Goal: Transaction & Acquisition: Purchase product/service

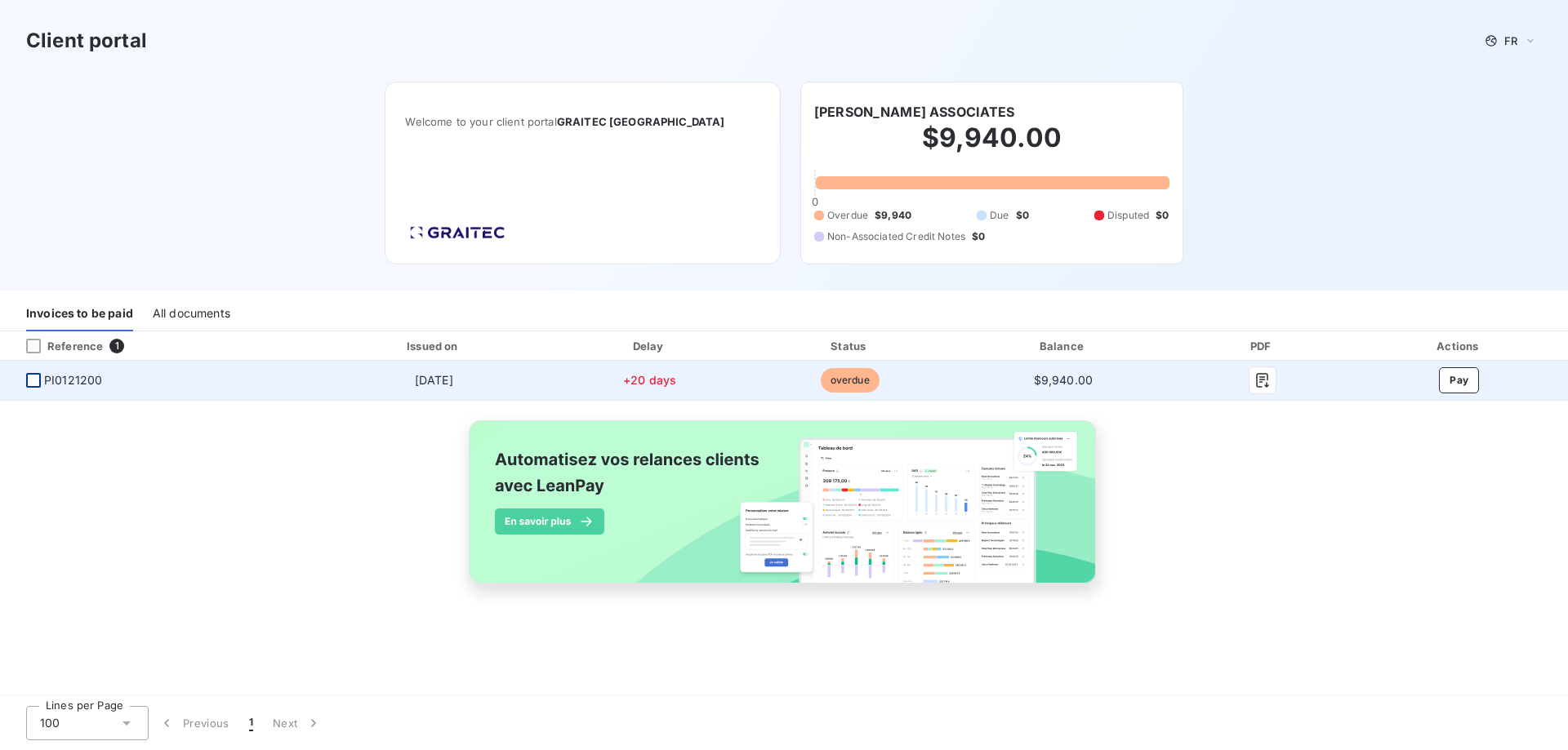
click at [35, 384] on div at bounding box center [34, 380] width 15 height 15
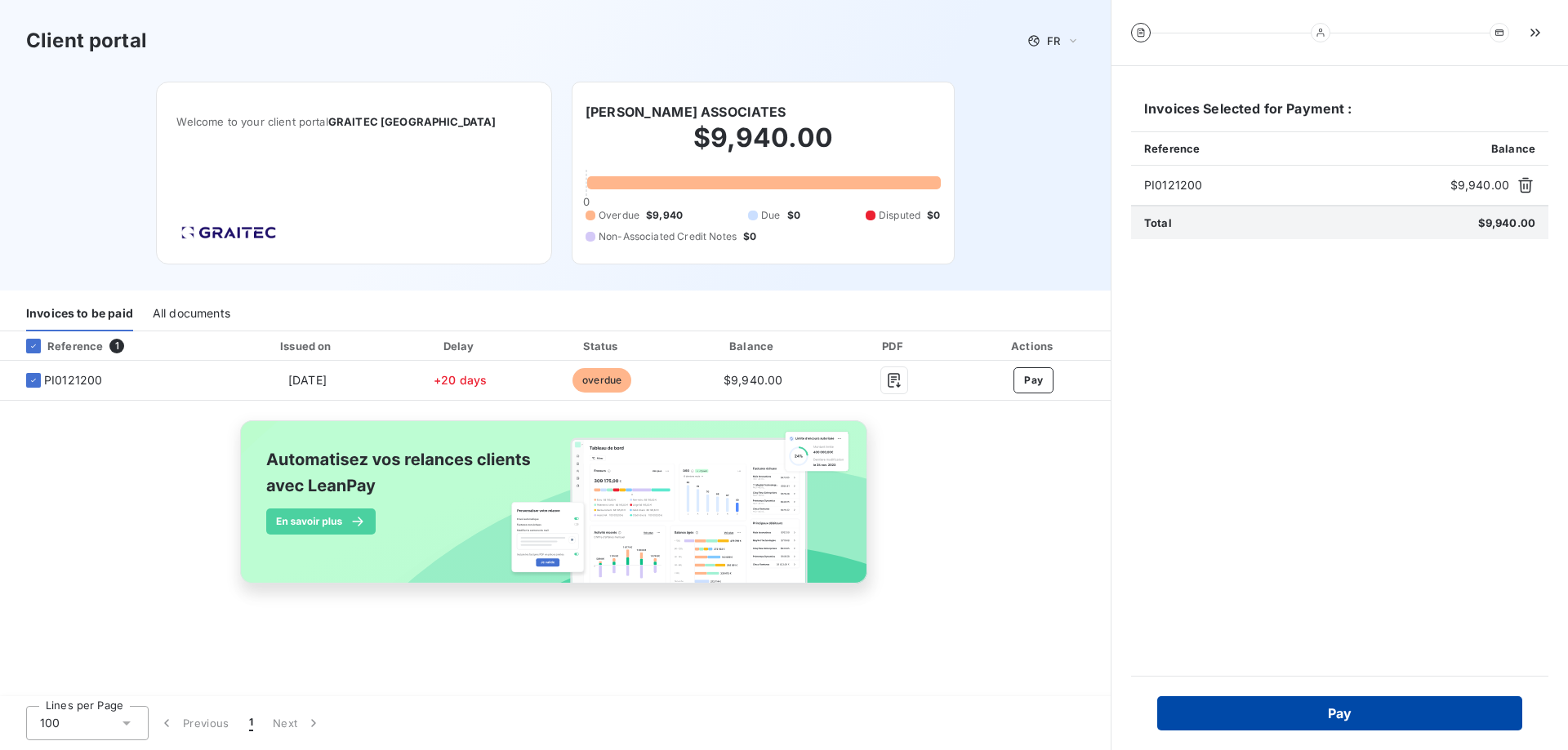
click at [1327, 717] on button "Pay" at bounding box center [1339, 714] width 365 height 34
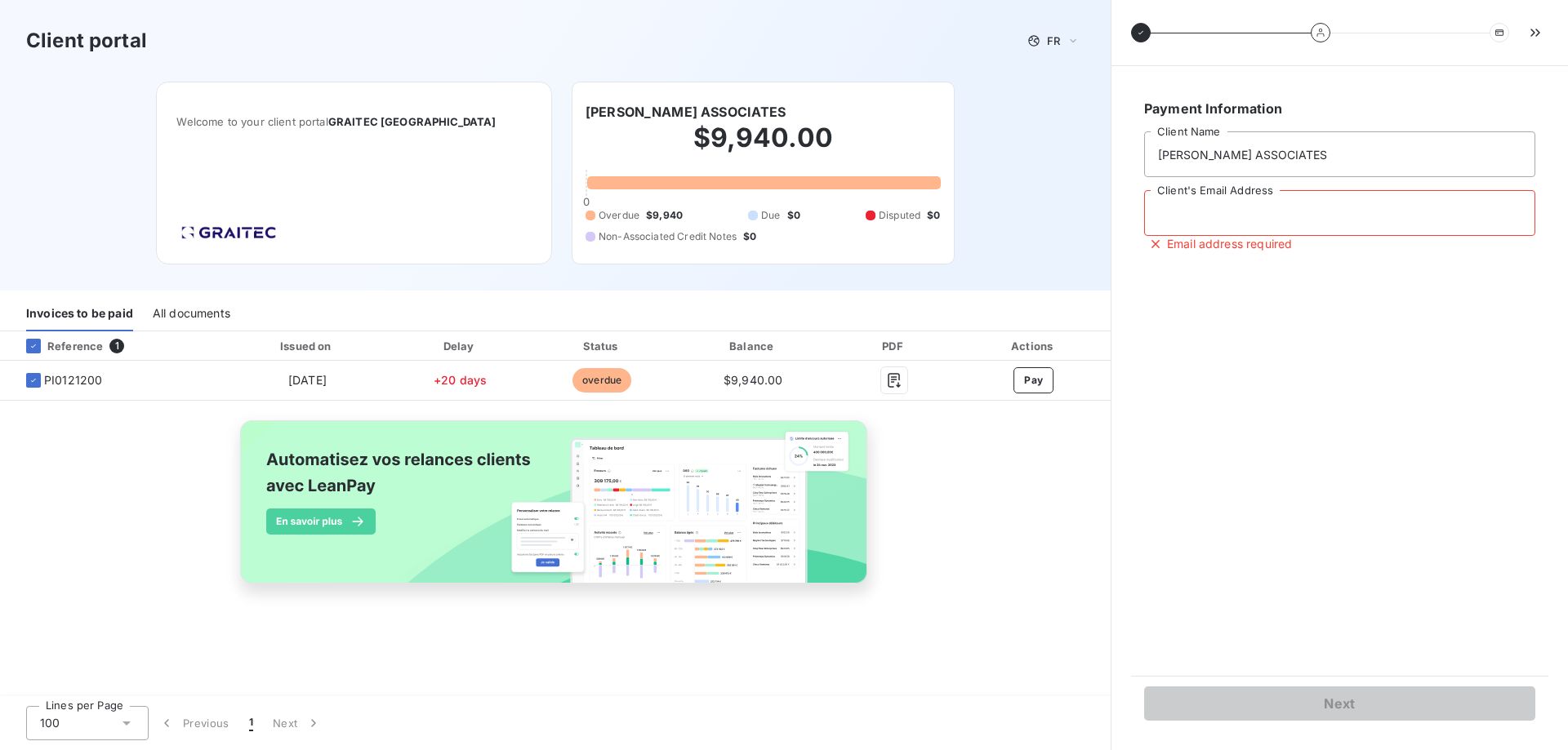
click at [1332, 217] on input "Client's Email Address" at bounding box center [1339, 213] width 391 height 45
type input "sadams@amundsenassociates.com"
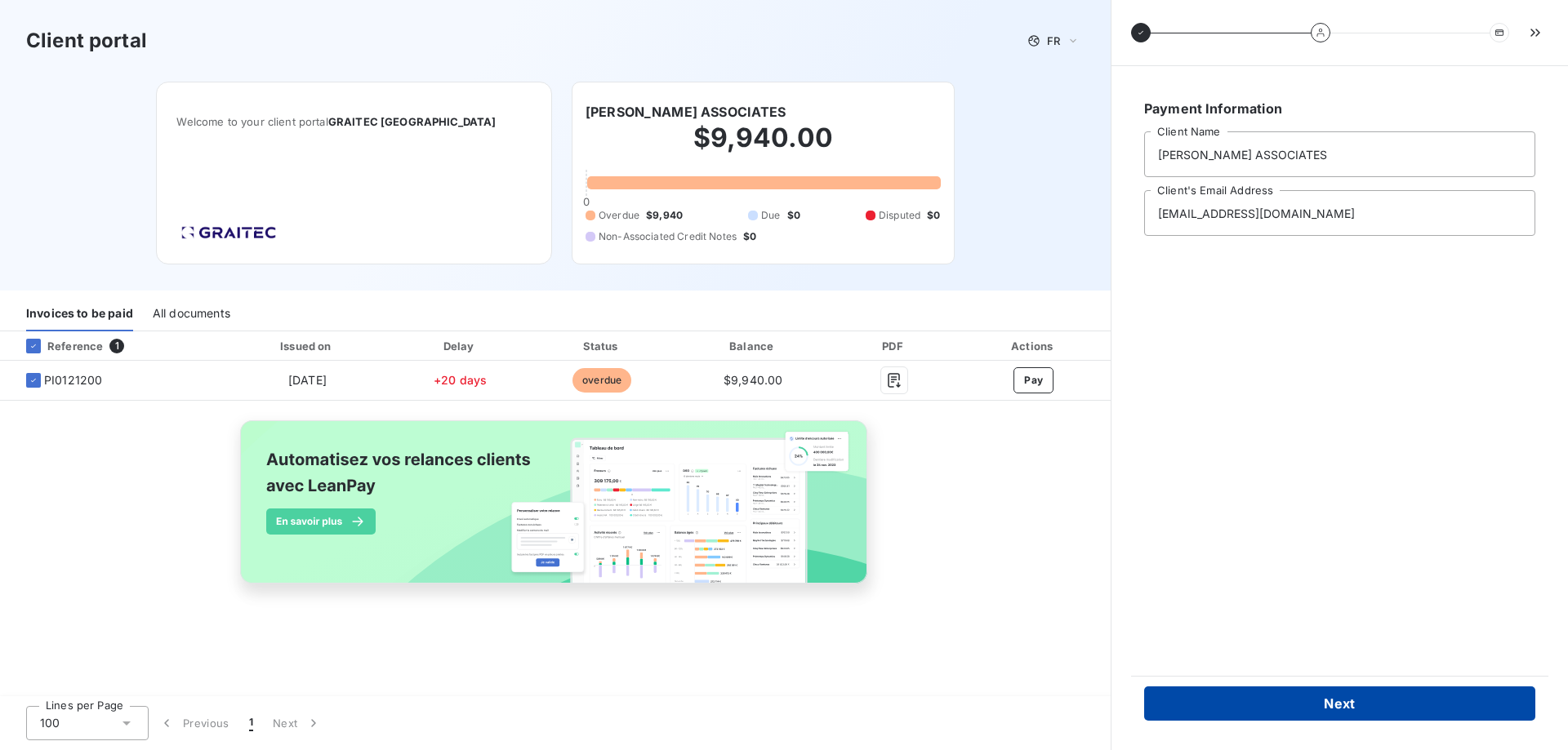
click at [1317, 708] on button "Next" at bounding box center [1339, 704] width 391 height 34
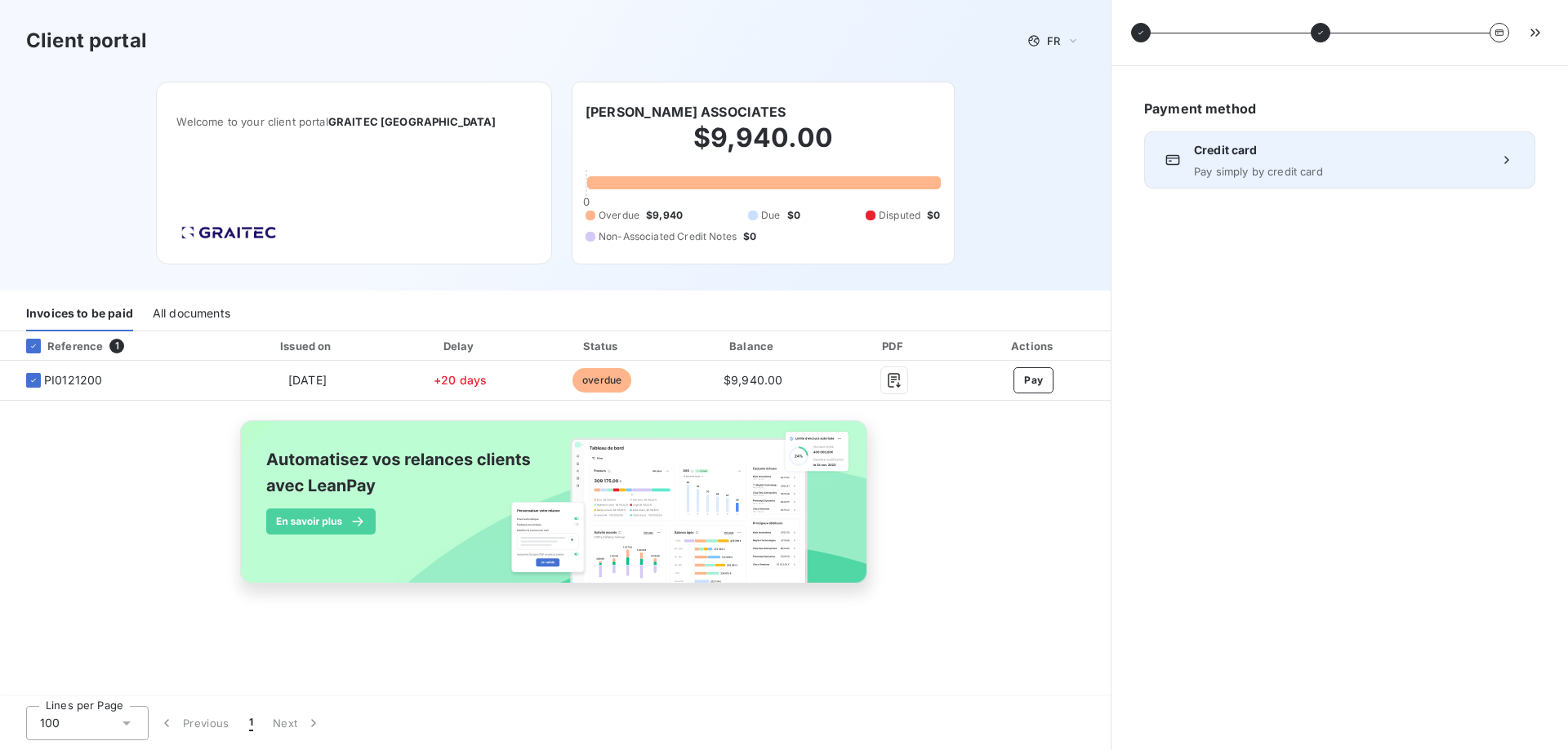
click at [1287, 174] on span "Pay simply by credit card" at bounding box center [1339, 170] width 292 height 13
